Goal: Check status: Check status

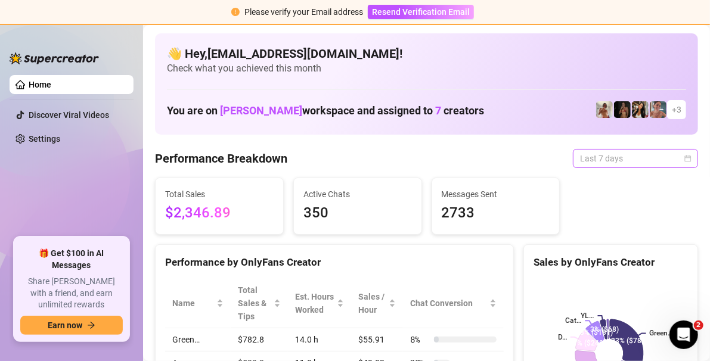
click at [671, 163] on span "Last 7 days" at bounding box center [635, 159] width 111 height 18
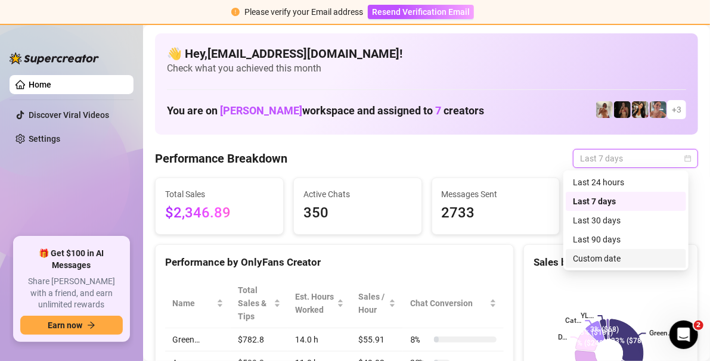
click at [600, 262] on div "Custom date" at bounding box center [626, 258] width 106 height 13
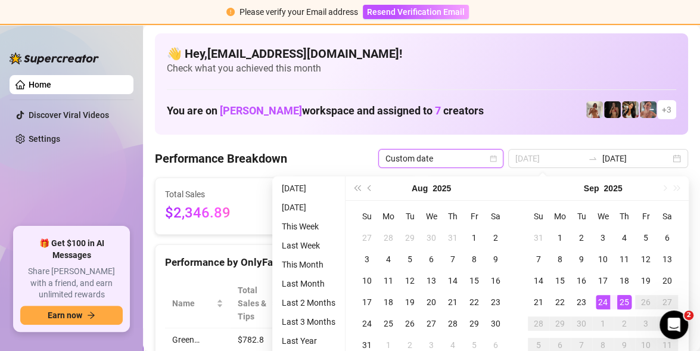
type input "[DATE]"
click at [627, 303] on div "25" at bounding box center [625, 302] width 14 height 14
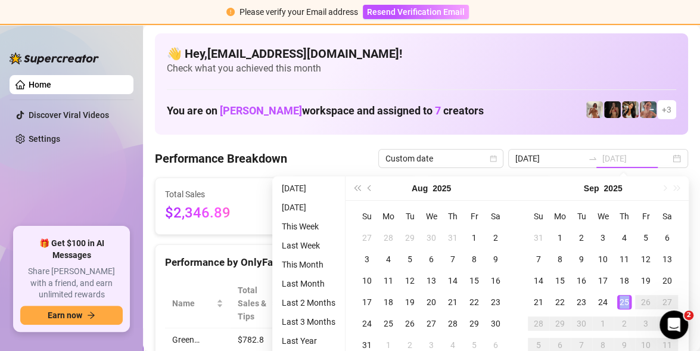
click at [628, 303] on div "25" at bounding box center [625, 302] width 14 height 14
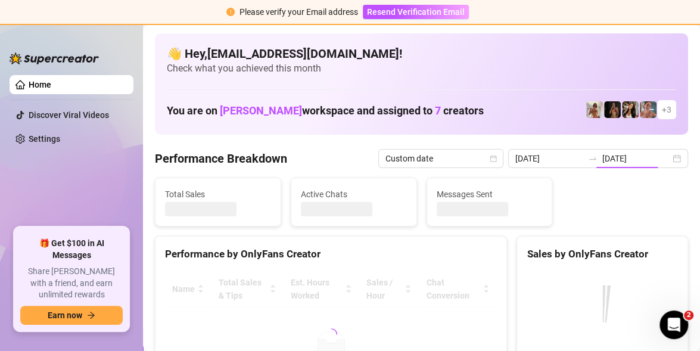
type input "[DATE]"
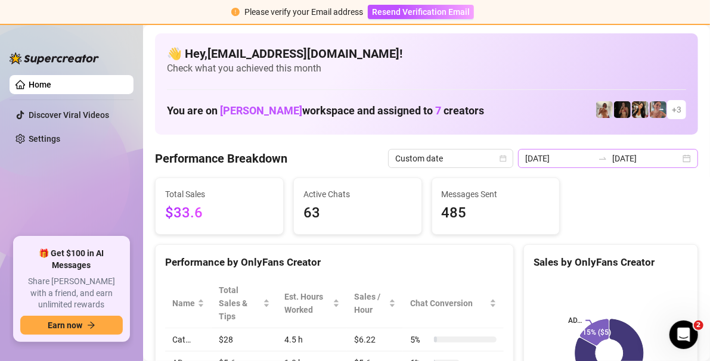
click at [680, 160] on div "[DATE] [DATE]" at bounding box center [608, 158] width 180 height 19
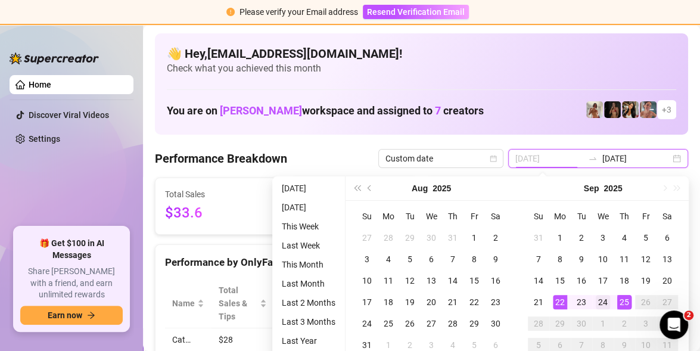
type input "[DATE]"
click at [602, 294] on td "24" at bounding box center [603, 302] width 21 height 21
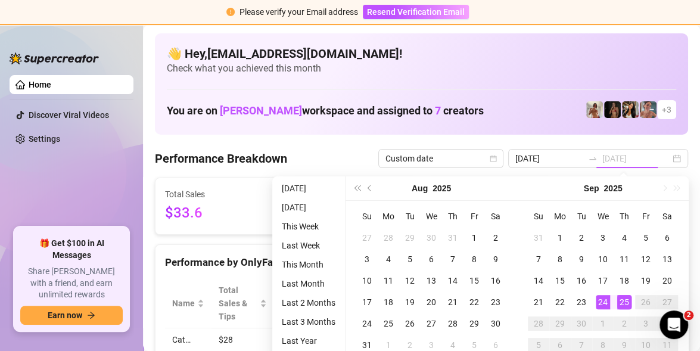
click at [622, 303] on div "25" at bounding box center [625, 302] width 14 height 14
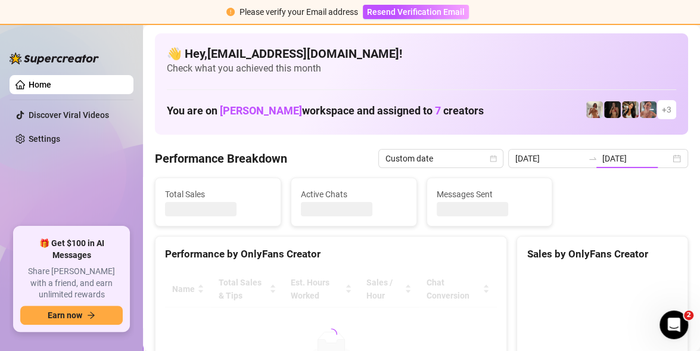
type input "[DATE]"
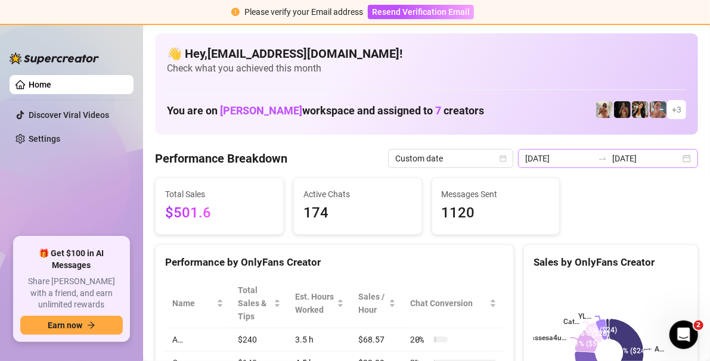
click at [678, 155] on div "[DATE] [DATE]" at bounding box center [608, 158] width 180 height 19
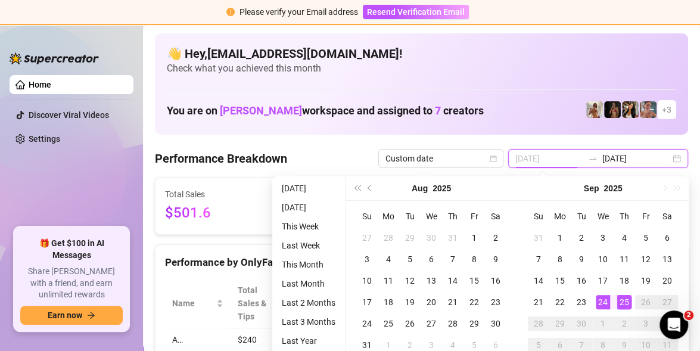
type input "[DATE]"
click at [625, 300] on div "25" at bounding box center [625, 302] width 14 height 14
type input "[DATE]"
click at [600, 304] on div "24" at bounding box center [603, 302] width 14 height 14
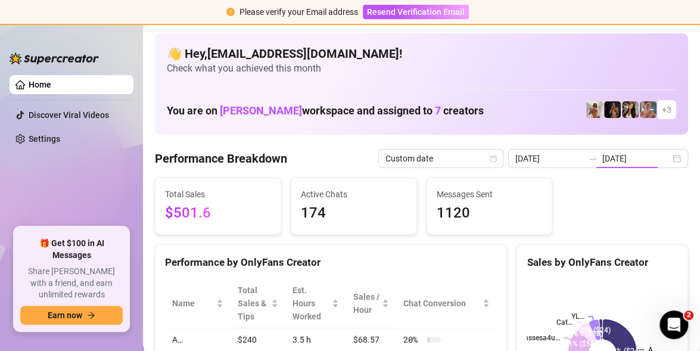
type input "[DATE]"
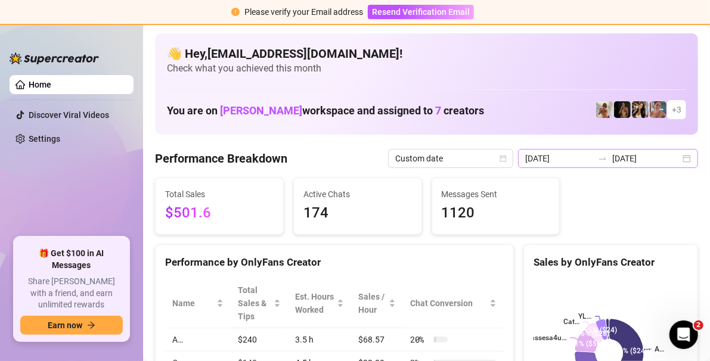
click at [677, 163] on div "[DATE] [DATE]" at bounding box center [608, 158] width 180 height 19
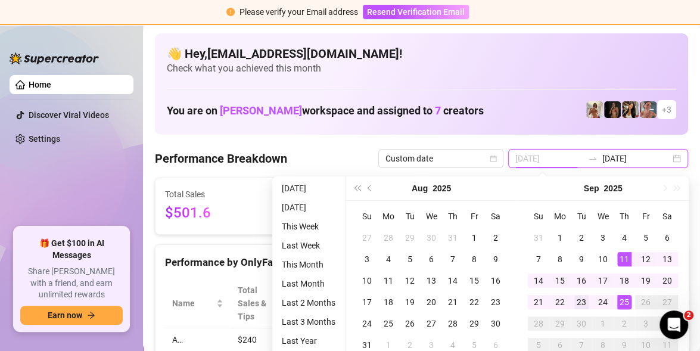
type input "[DATE]"
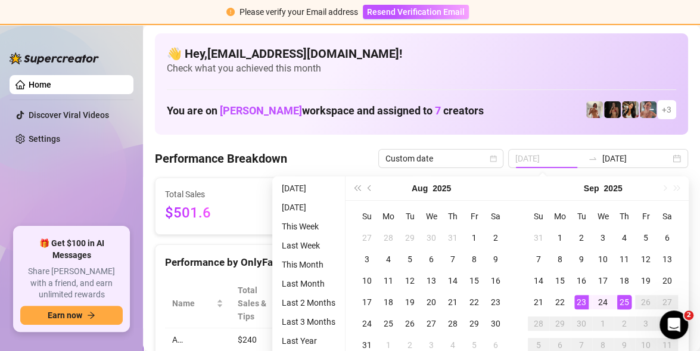
click at [585, 304] on div "23" at bounding box center [582, 302] width 14 height 14
type input "[DATE]"
click at [599, 303] on div "24" at bounding box center [603, 302] width 14 height 14
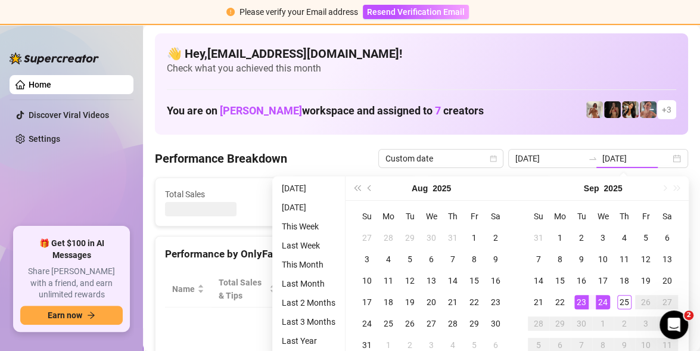
type input "[DATE]"
